Goal: Task Accomplishment & Management: Use online tool/utility

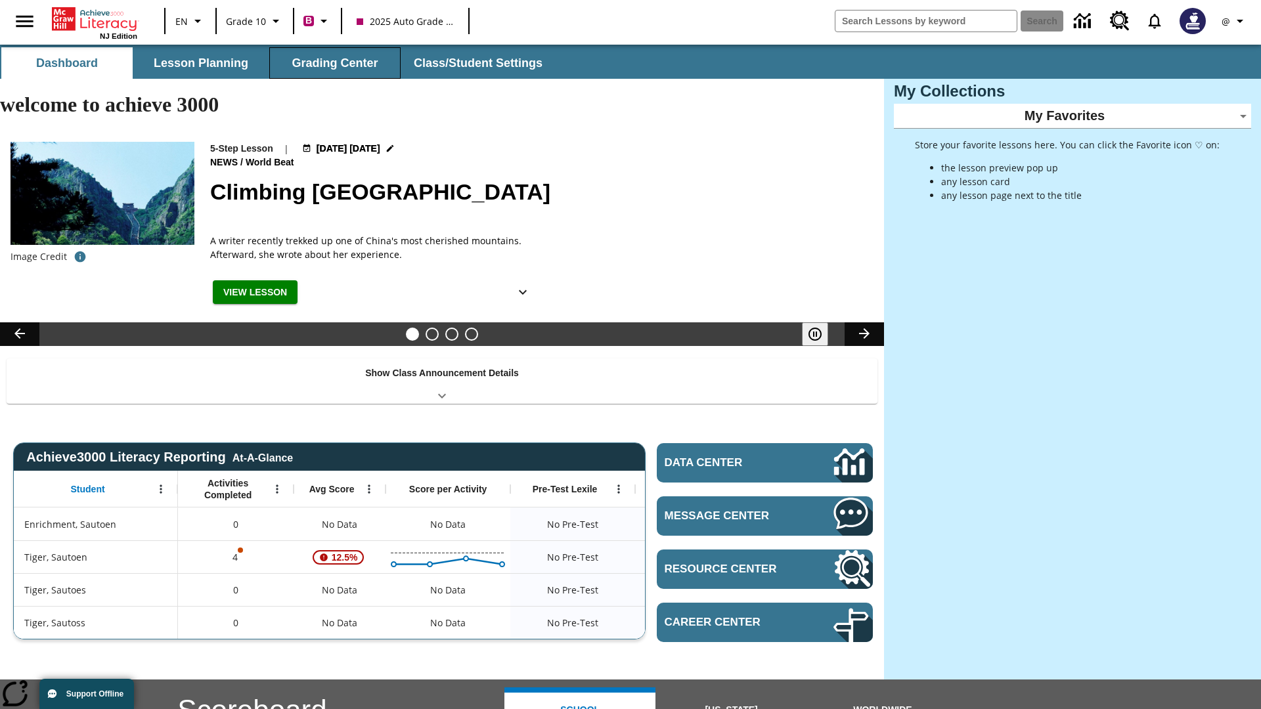
click at [335, 63] on button "Grading Center" at bounding box center [334, 63] width 131 height 32
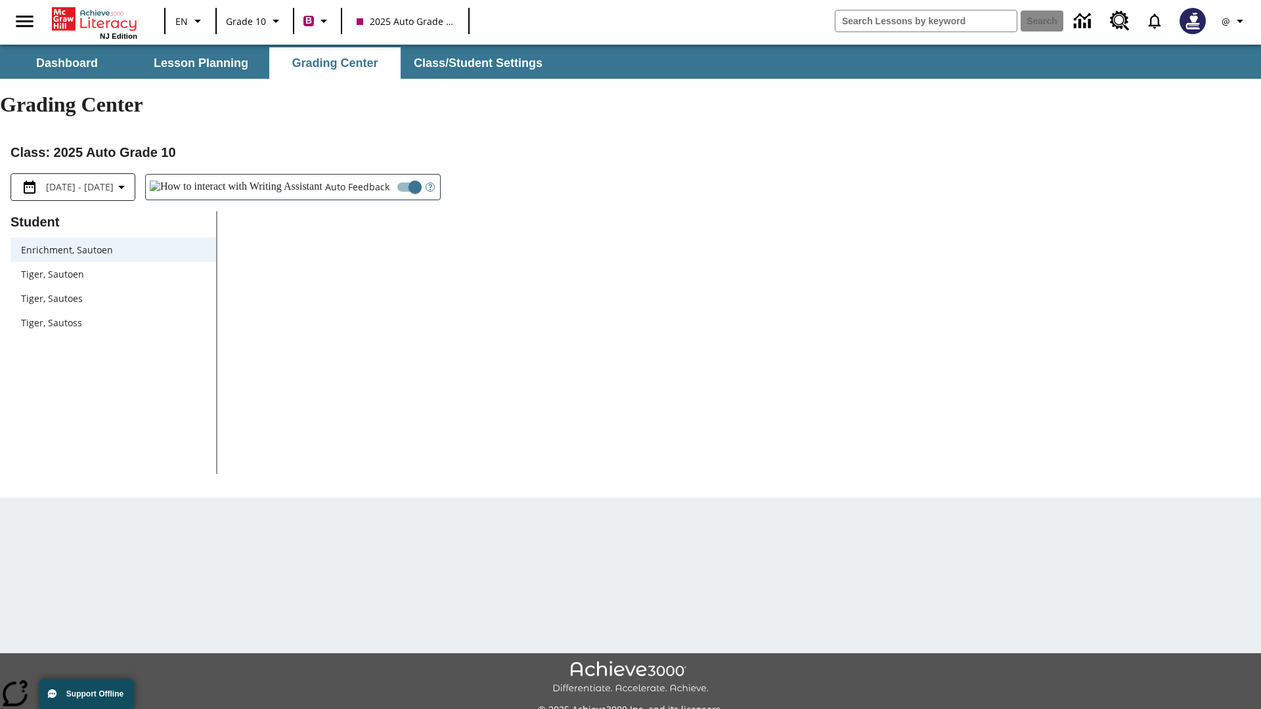
click at [113, 267] on span "Tiger, Sautoen" at bounding box center [113, 274] width 185 height 14
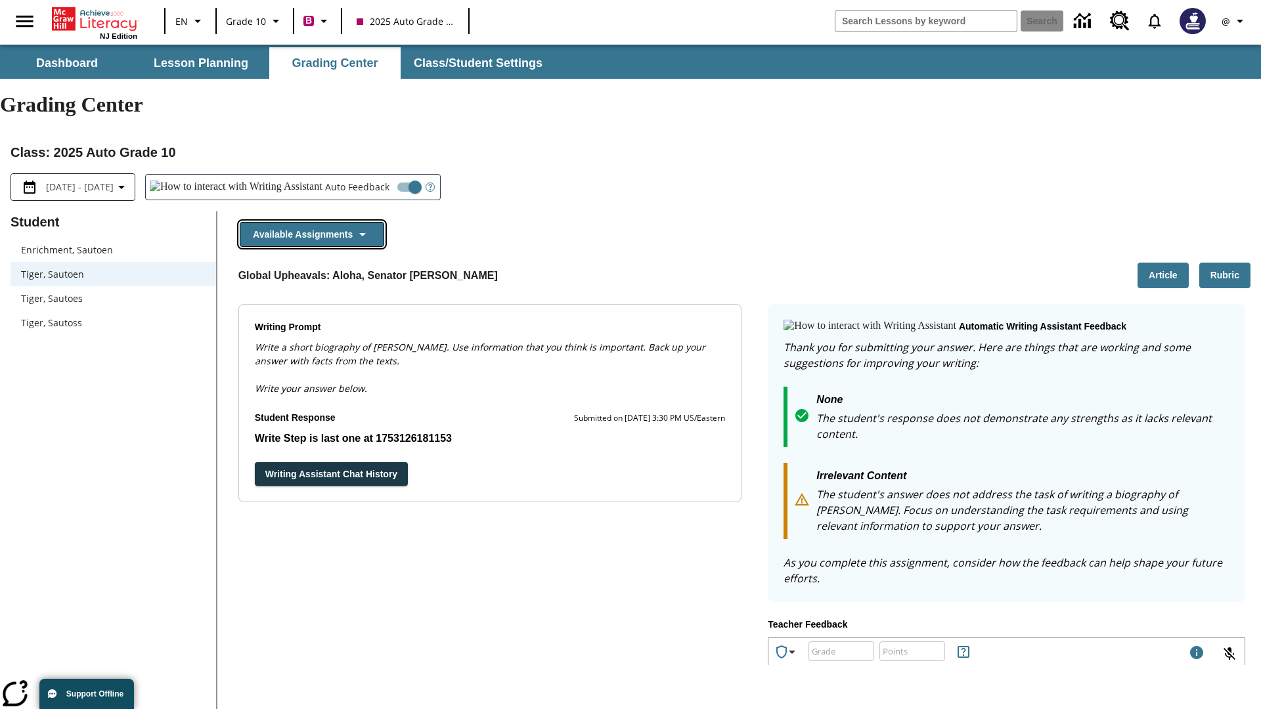
click at [311, 222] on button "Available Assignments" at bounding box center [312, 235] width 145 height 26
